Goal: Transaction & Acquisition: Purchase product/service

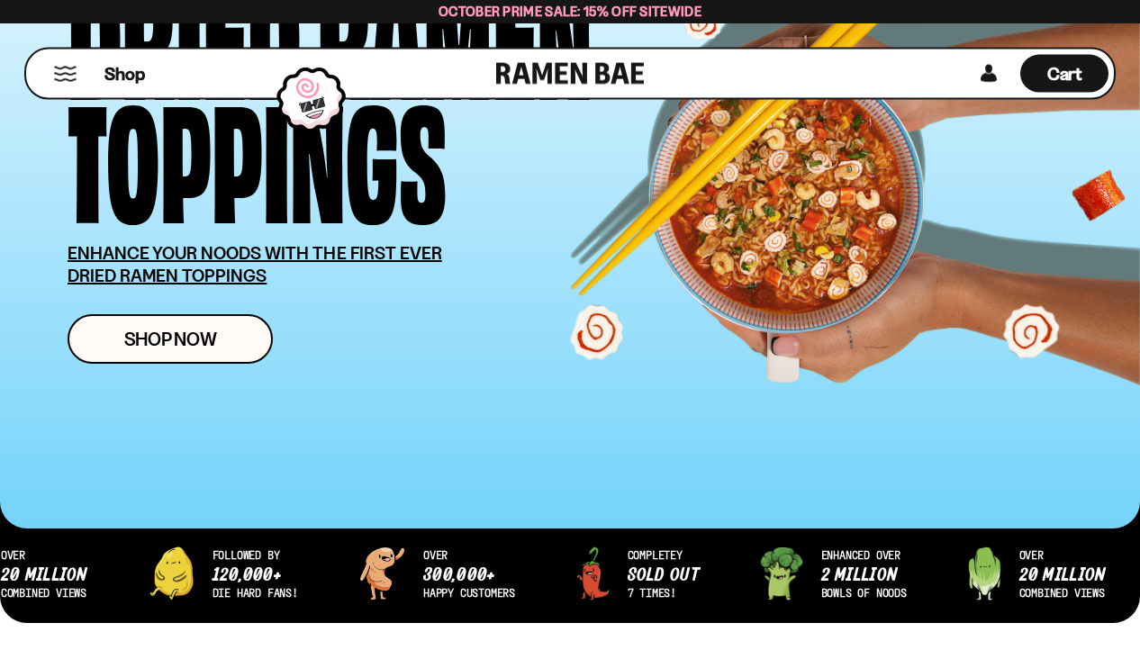
scroll to position [276, 0]
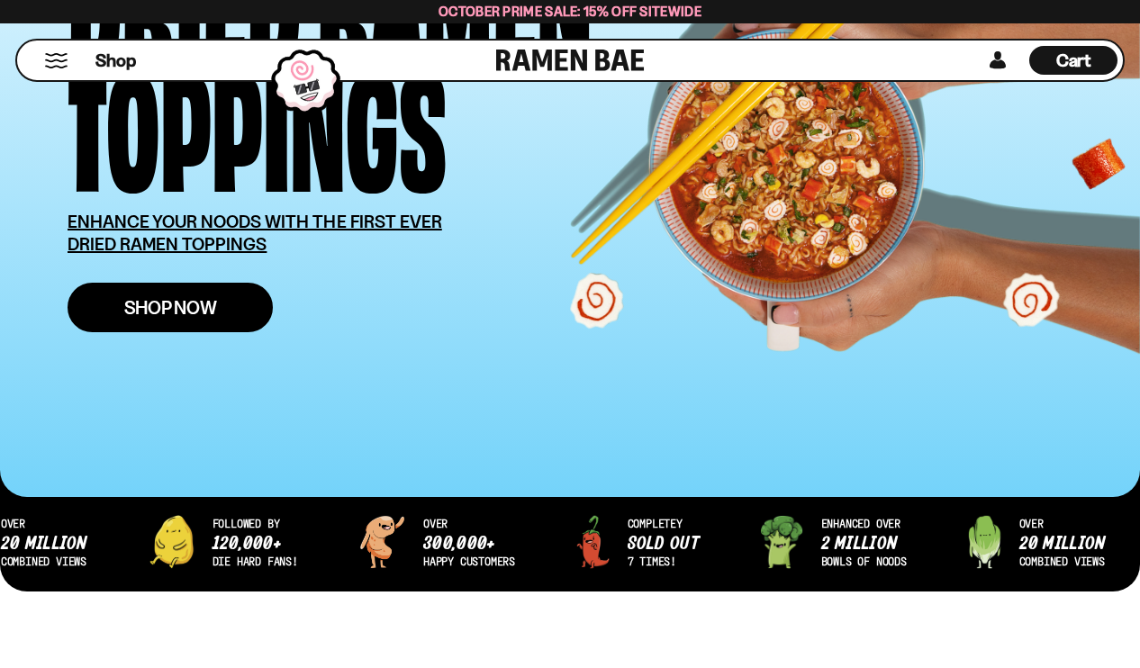
click at [149, 299] on span "Shop Now" at bounding box center [170, 307] width 93 height 19
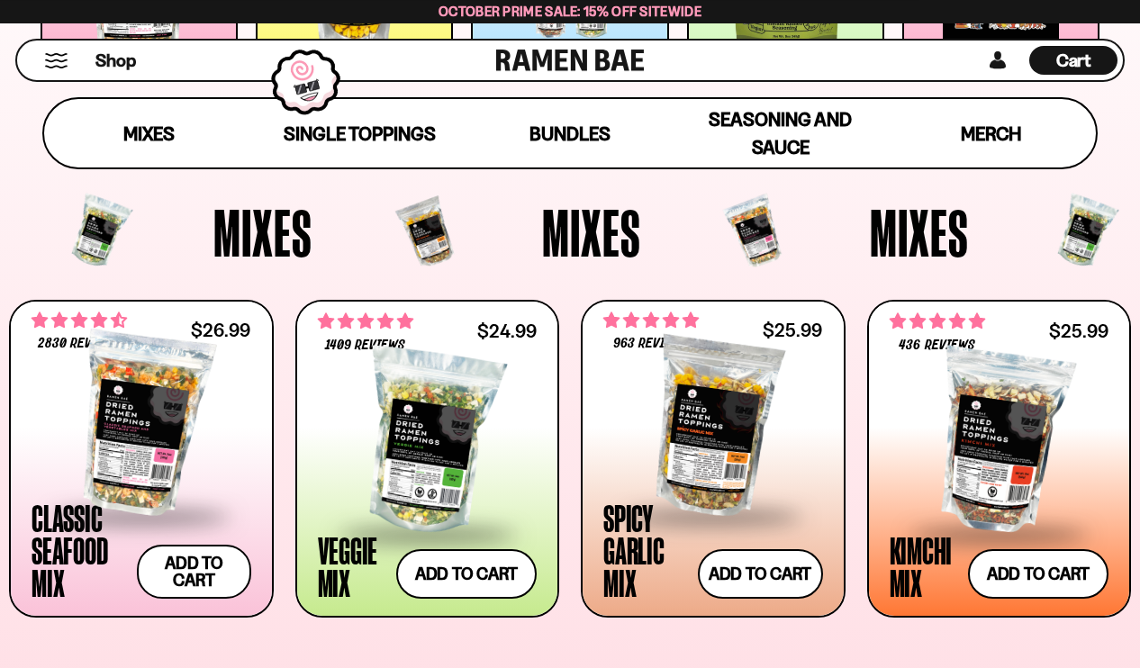
scroll to position [551, 0]
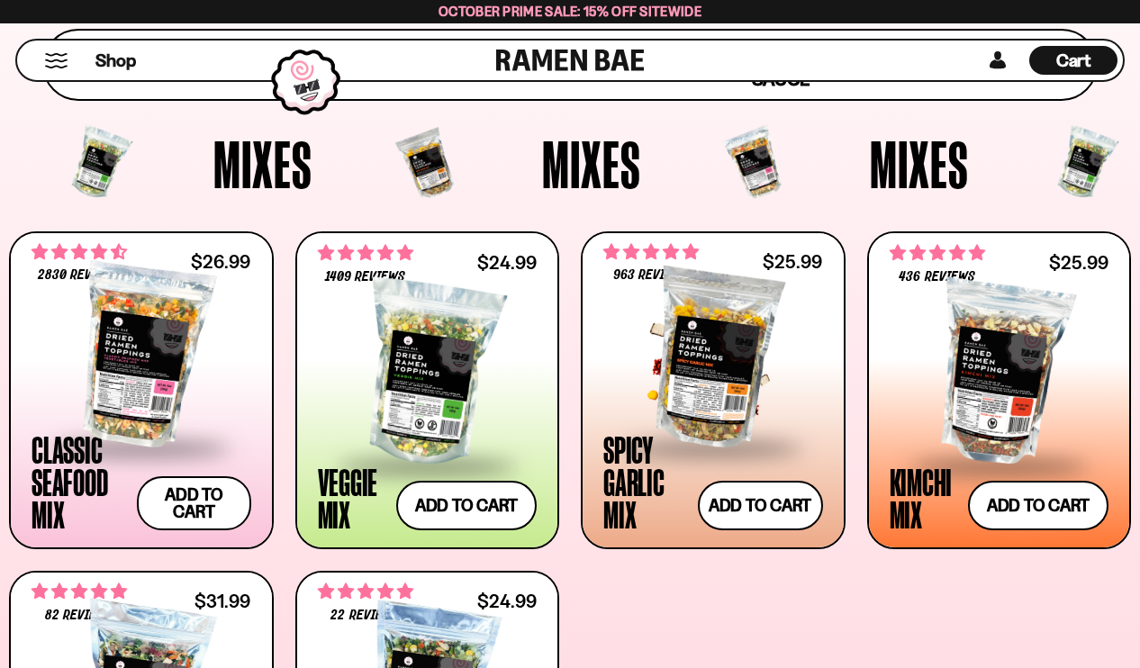
click at [689, 362] on div at bounding box center [713, 356] width 220 height 180
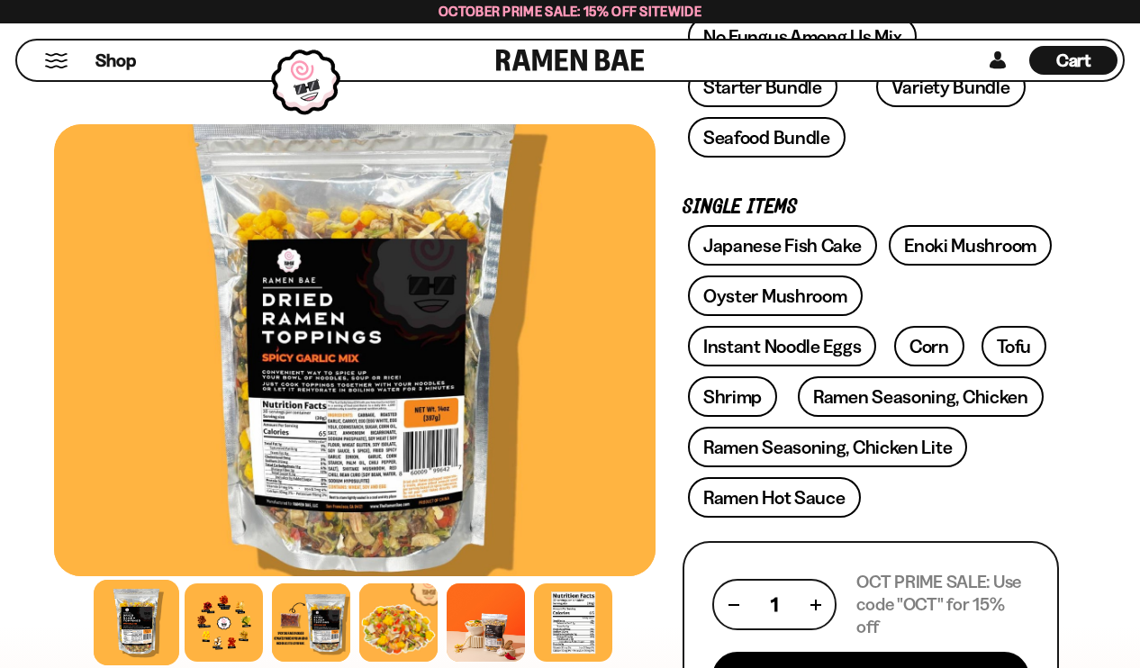
scroll to position [1194, 0]
